Goal: Information Seeking & Learning: Learn about a topic

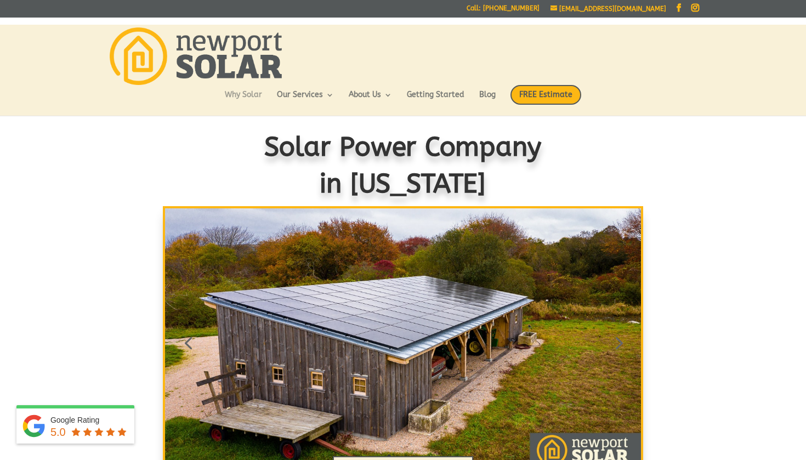
click at [229, 99] on link "Why Solar" at bounding box center [243, 100] width 37 height 19
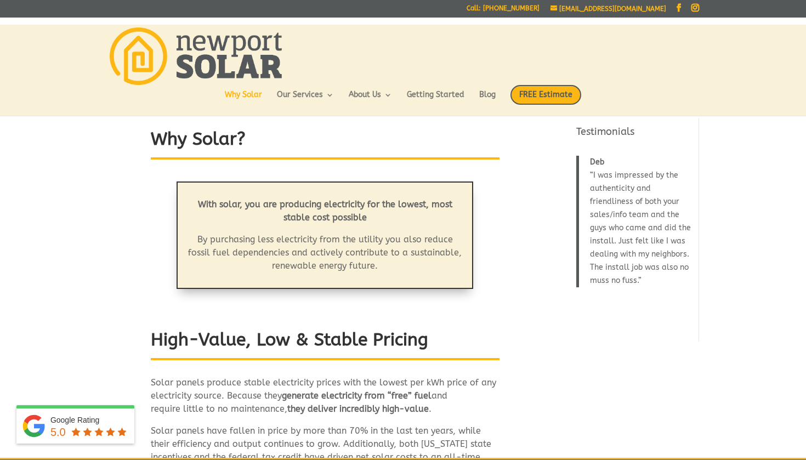
click at [378, 89] on ul "Why Solar Our Services Residential Solar Batteries EV Chargers Commercial Solar…" at bounding box center [403, 100] width 356 height 31
click at [411, 92] on link "Getting Started" at bounding box center [436, 100] width 58 height 19
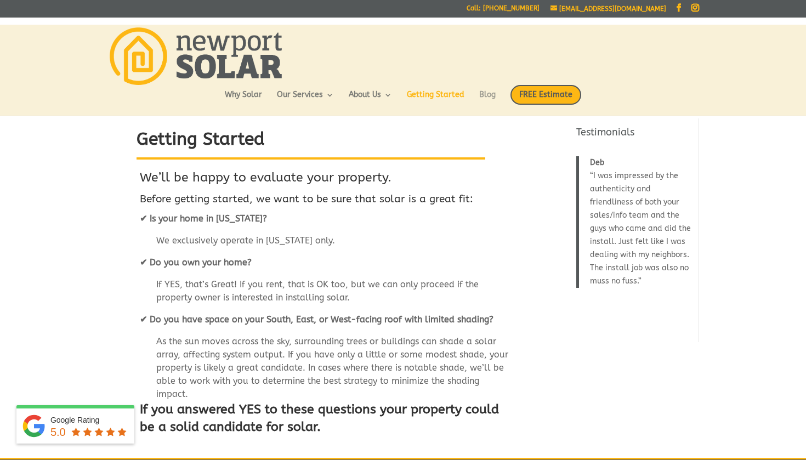
click at [496, 96] on link "Blog" at bounding box center [487, 100] width 16 height 19
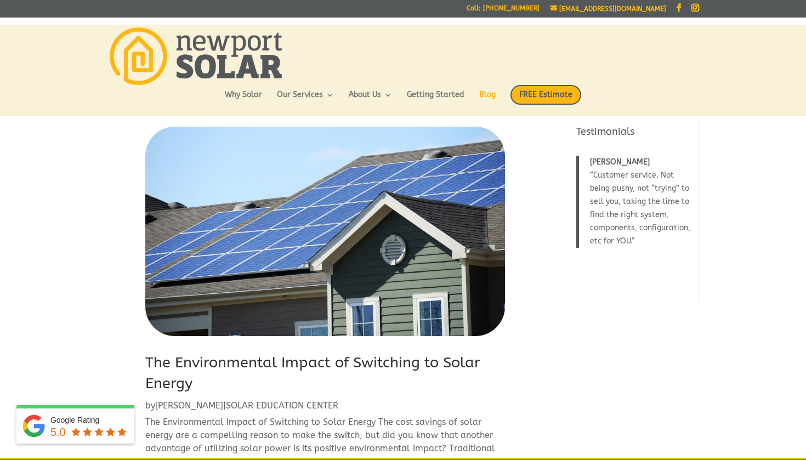
click at [228, 77] on img at bounding box center [196, 56] width 172 height 58
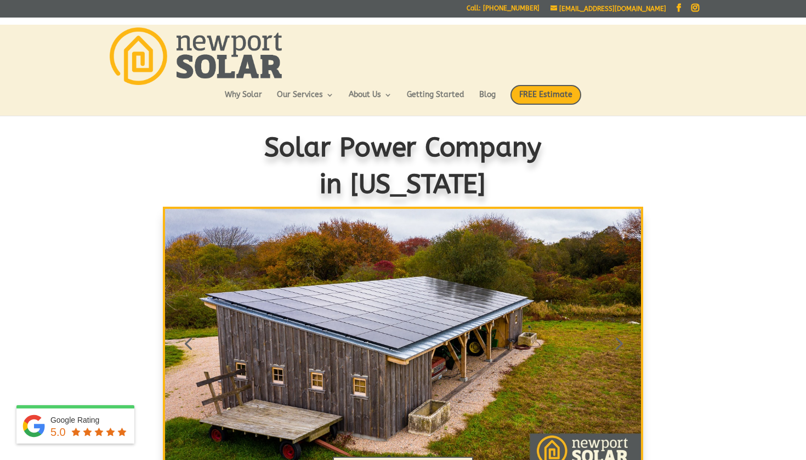
click at [226, 87] on ul "Why Solar Our Services Residential Solar Batteries EV Chargers Commercial Solar…" at bounding box center [403, 100] width 356 height 31
click at [225, 96] on link "Why Solar" at bounding box center [243, 100] width 37 height 19
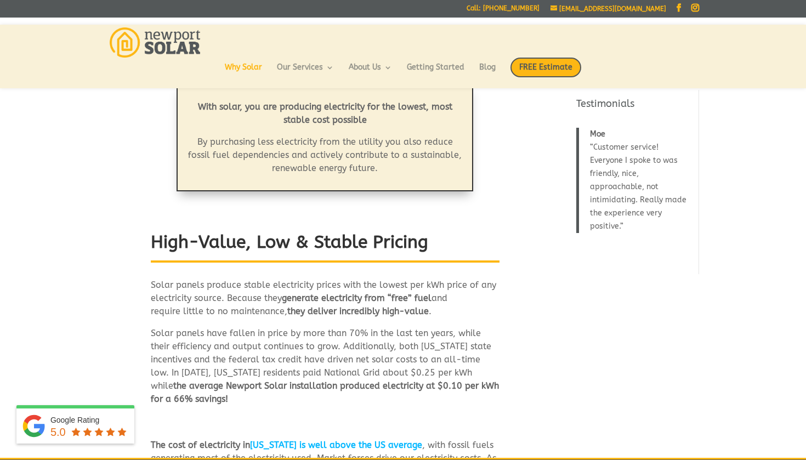
scroll to position [68, 0]
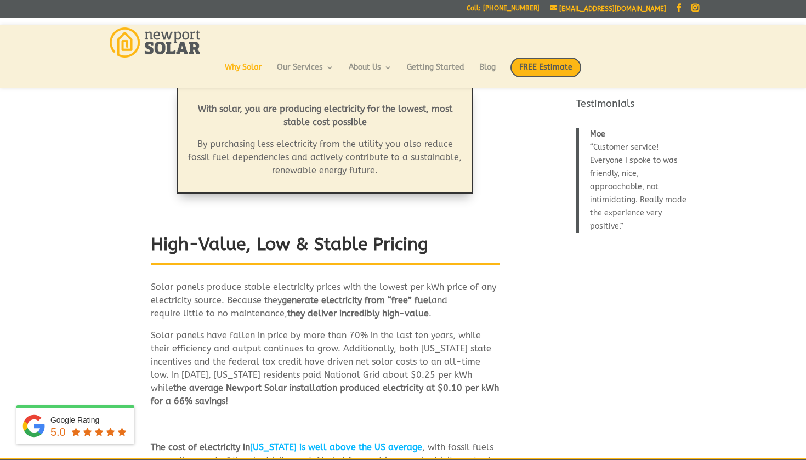
click at [271, 329] on p "Solar panels have fallen in price by more than 70% in the last ten years, while…" at bounding box center [325, 368] width 349 height 79
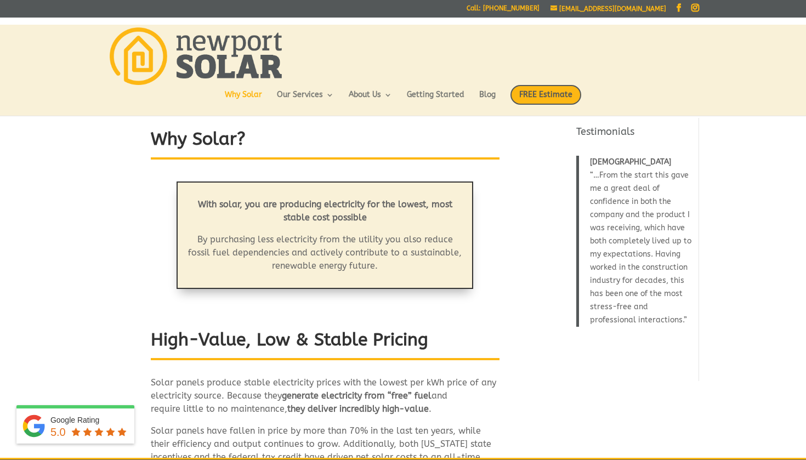
scroll to position [0, 0]
drag, startPoint x: 123, startPoint y: 252, endPoint x: 334, endPoint y: 6, distance: 323.8
